Goal: Obtain resource: Obtain resource

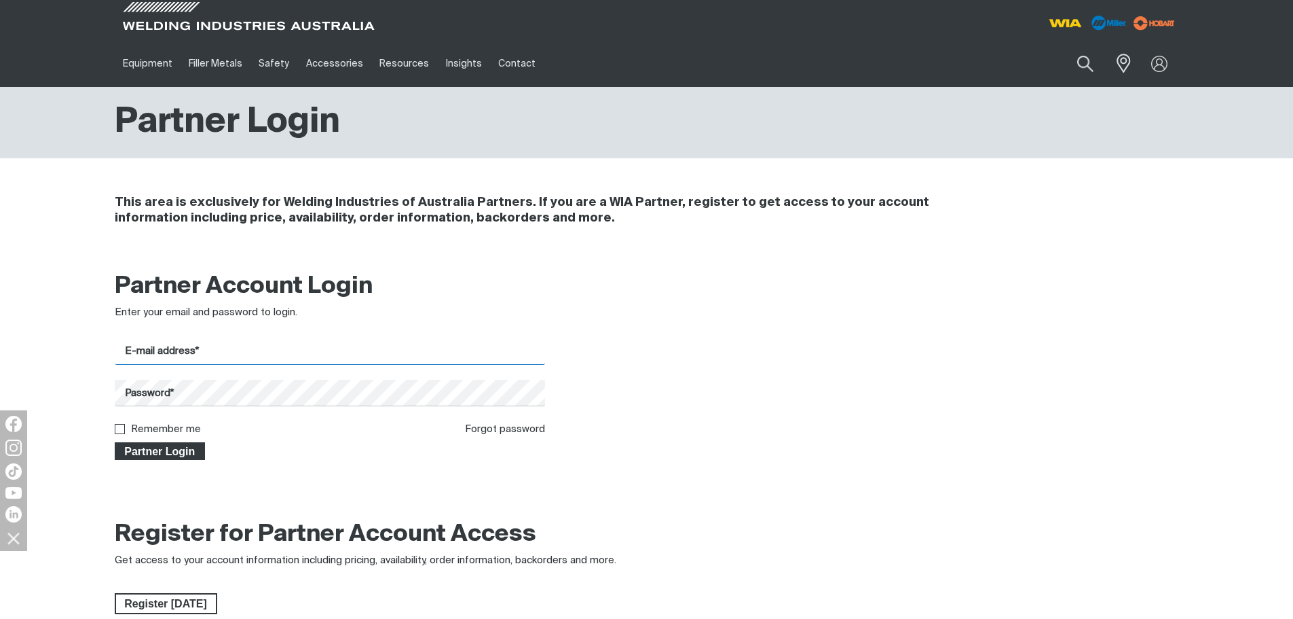
type input "[PERSON_NAME][EMAIL_ADDRESS][DOMAIN_NAME]"
click at [140, 455] on span "Partner Login" at bounding box center [160, 451] width 88 height 18
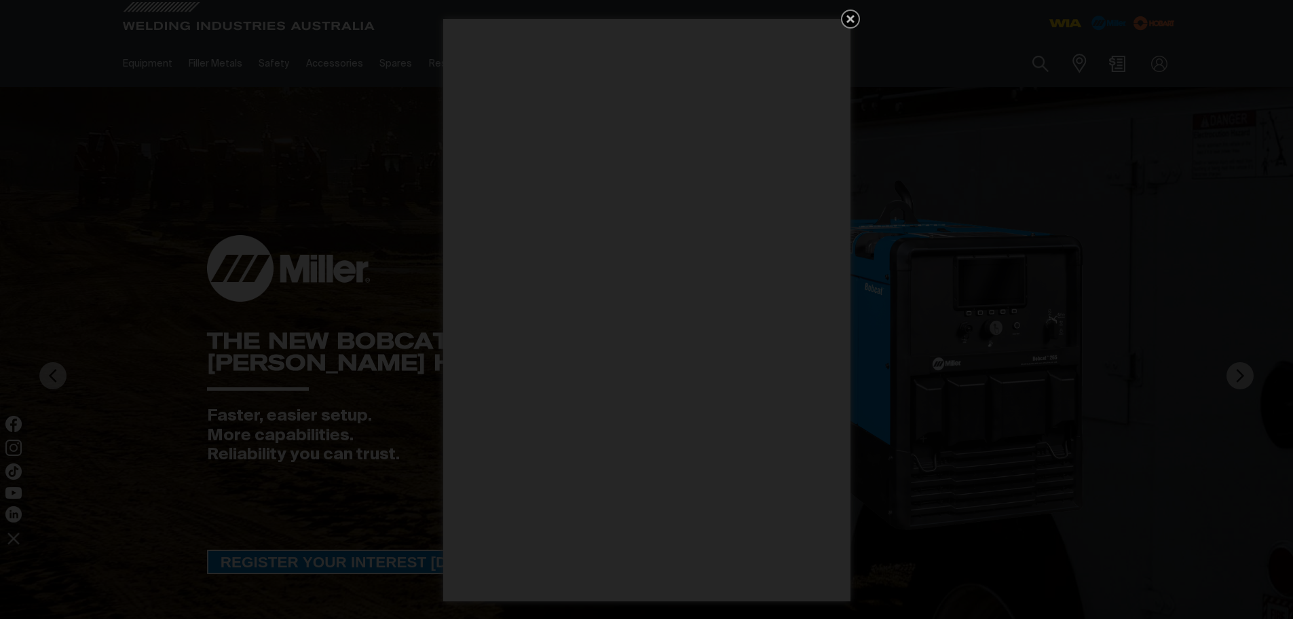
click at [849, 18] on icon "Get 5 WIA Welding Guides Free!" at bounding box center [851, 19] width 8 height 8
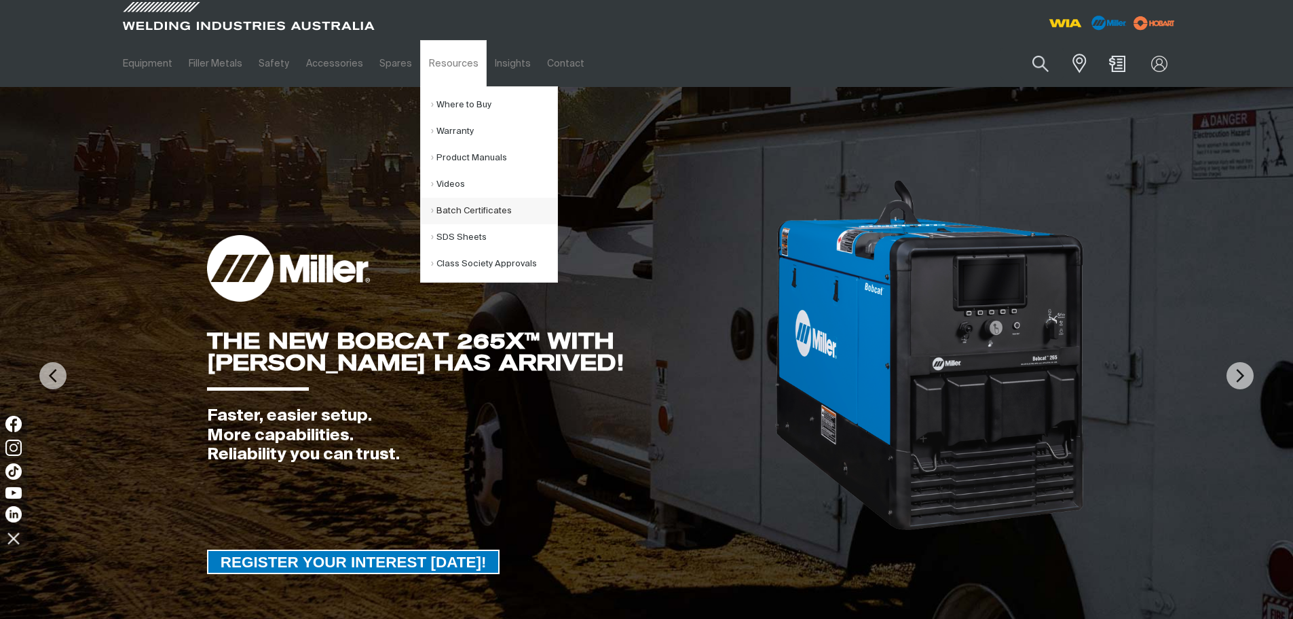
click at [441, 210] on link "Batch Certificates" at bounding box center [494, 211] width 126 height 26
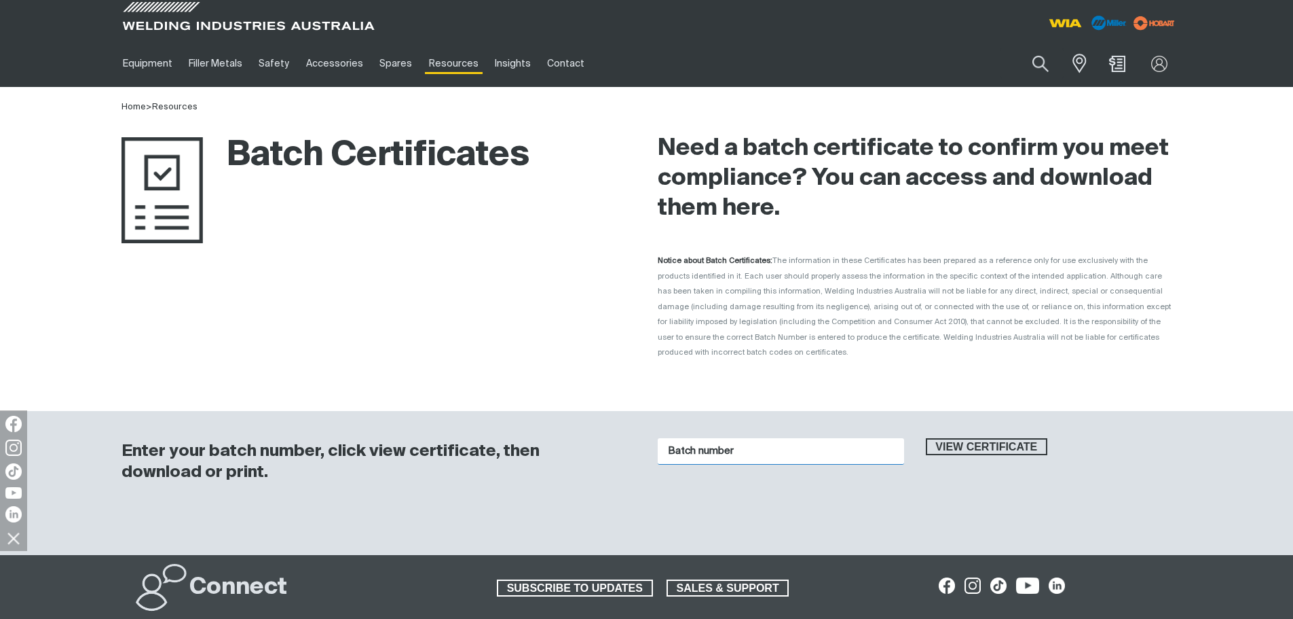
click at [681, 438] on input "Batch number" at bounding box center [781, 451] width 246 height 26
type input "5053053"
click at [996, 438] on span "View certificate" at bounding box center [986, 447] width 119 height 18
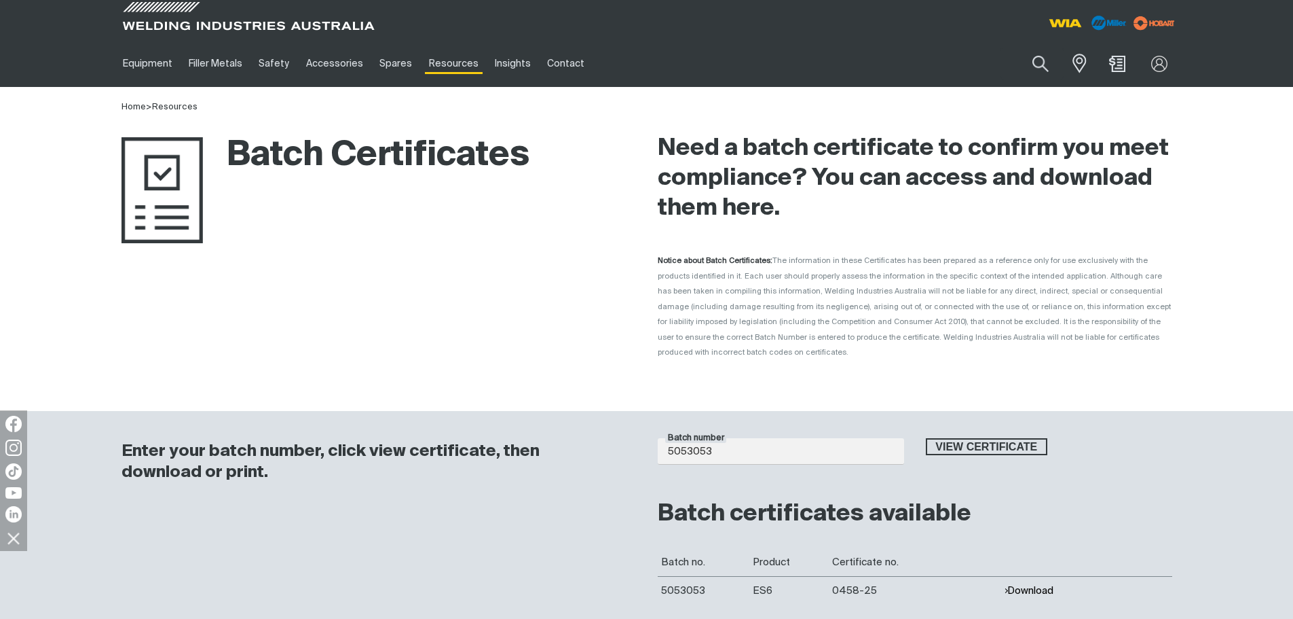
click at [1020, 585] on button "Download" at bounding box center [1029, 591] width 50 height 12
